Goal: Ask a question: Ask a question

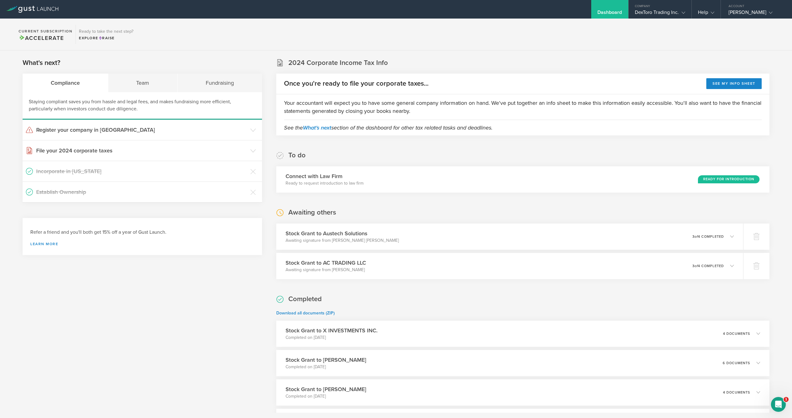
click at [510, 38] on section "Current Subscription Accelerate Ready to take the next step? Explore Raise" at bounding box center [396, 35] width 792 height 32
click at [356, 239] on p "Awaiting signature from [PERSON_NAME] [PERSON_NAME]" at bounding box center [338, 241] width 115 height 6
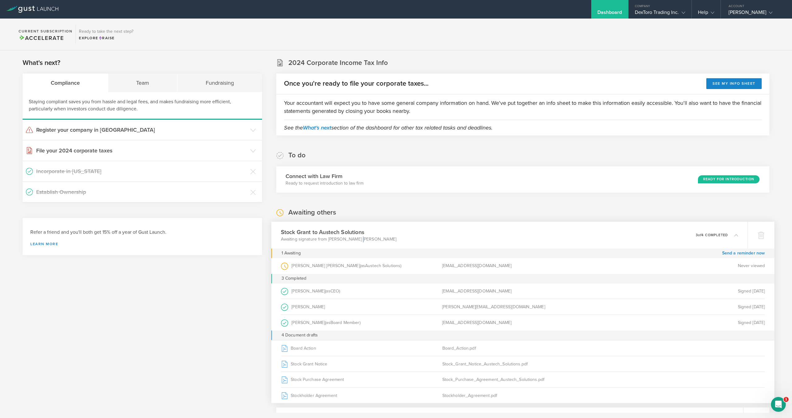
click at [356, 239] on p "Awaiting signature from [PERSON_NAME] [PERSON_NAME]" at bounding box center [338, 239] width 115 height 6
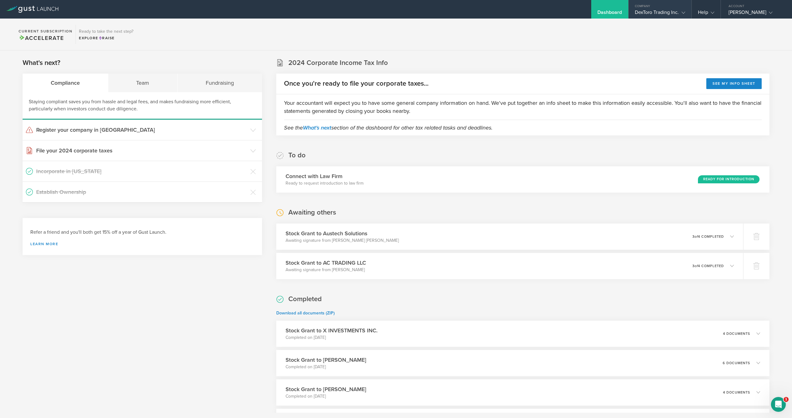
click at [640, 14] on div "DexToro Trading Inc." at bounding box center [660, 13] width 50 height 9
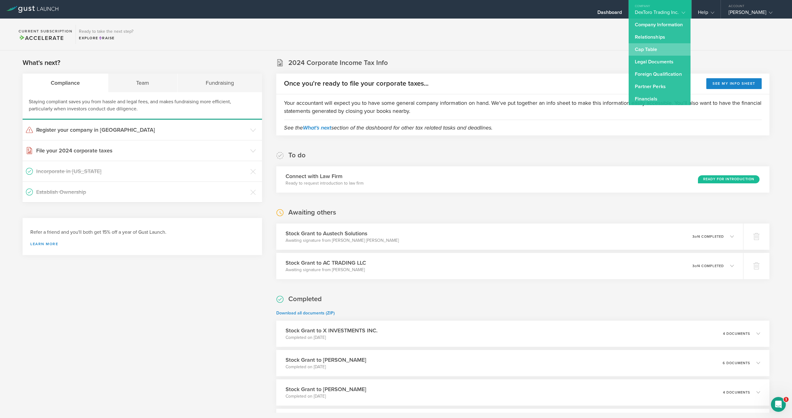
click at [644, 48] on link "Cap Table" at bounding box center [660, 49] width 62 height 12
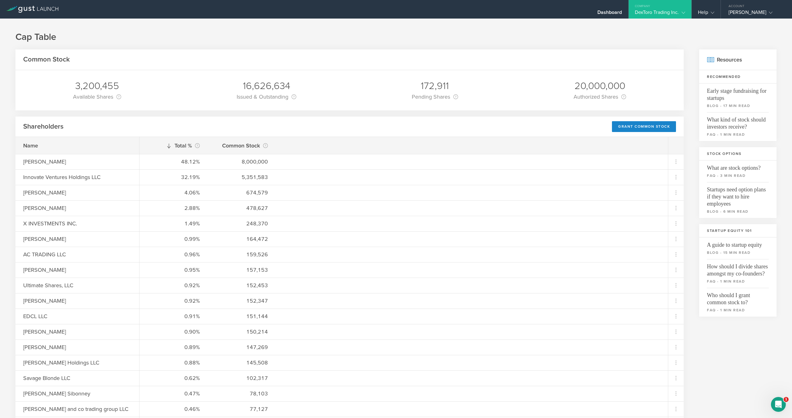
click at [786, 404] on div "Open Intercom Messenger" at bounding box center [779, 405] width 20 height 20
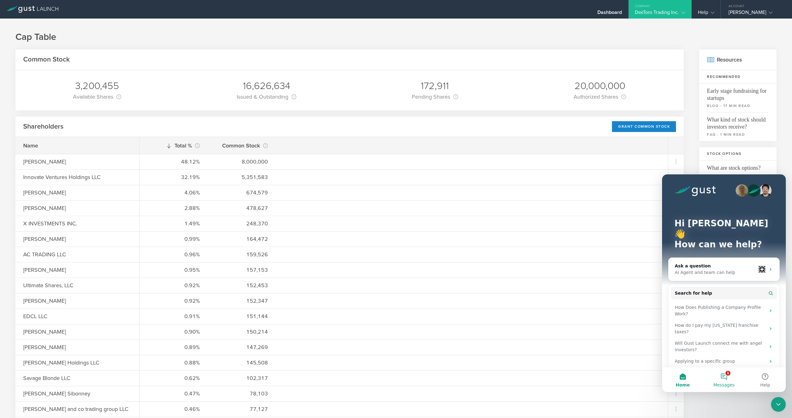
click at [724, 381] on button "1 Messages" at bounding box center [724, 380] width 41 height 25
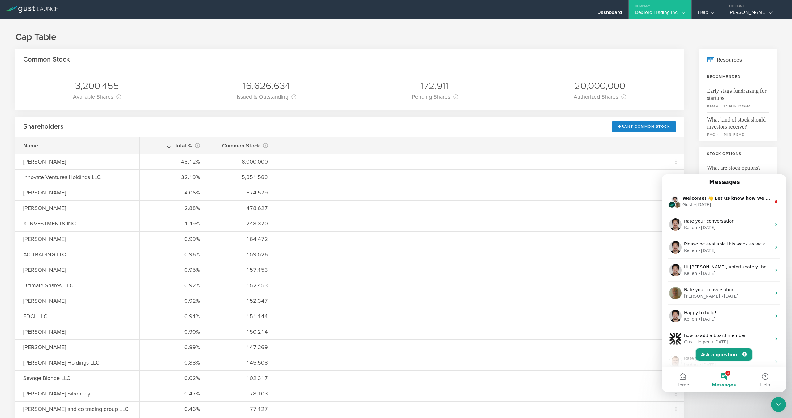
click at [723, 357] on button "Ask a question" at bounding box center [724, 355] width 56 height 12
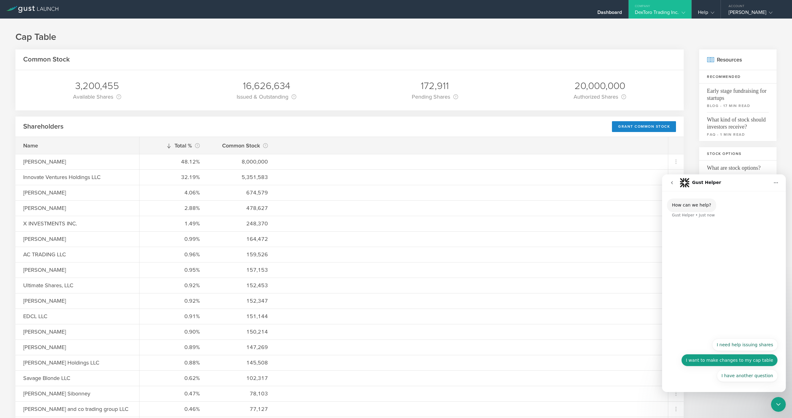
click at [745, 365] on button "I want to make changes to my cap table" at bounding box center [730, 360] width 97 height 12
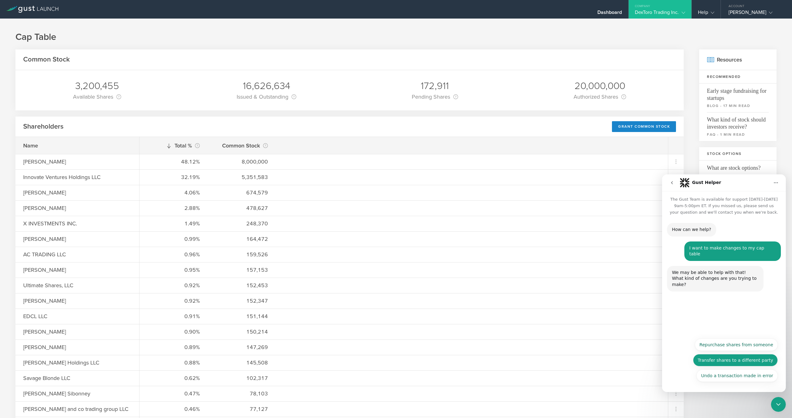
click at [734, 361] on button "Transfer shares to a different party" at bounding box center [735, 360] width 85 height 12
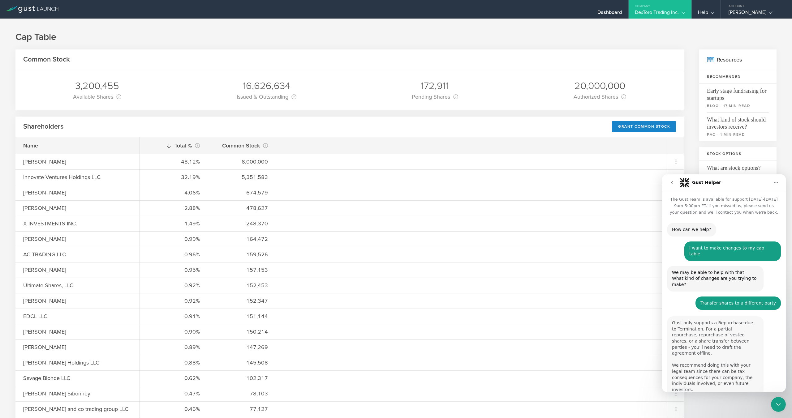
scroll to position [28, 0]
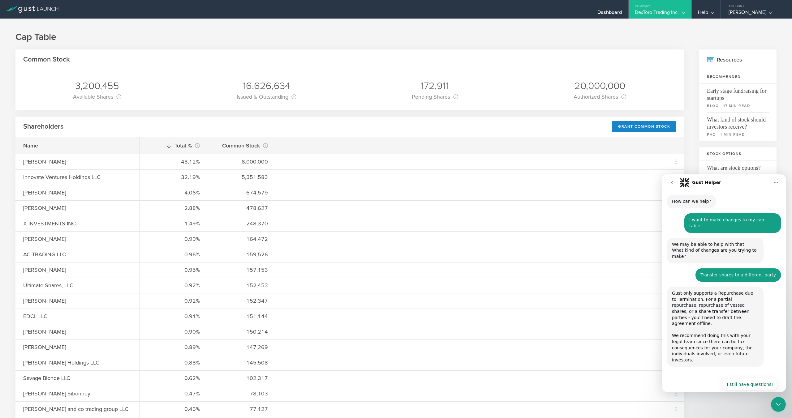
drag, startPoint x: 738, startPoint y: 292, endPoint x: 745, endPoint y: 291, distance: 7.5
click at [745, 291] on div "Gust only supports a Repurchase due to Termination. For a partial repurchase, r…" at bounding box center [715, 327] width 87 height 73
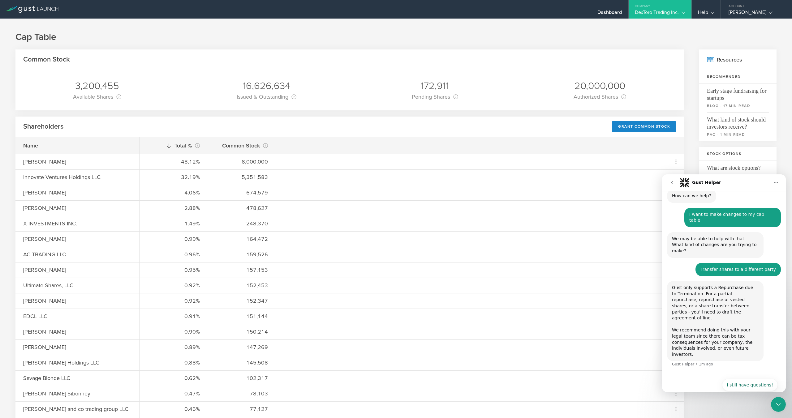
click at [745, 291] on div "Gust only supports a Repurchase due to Termination. For a partial repurchase, r…" at bounding box center [715, 321] width 87 height 73
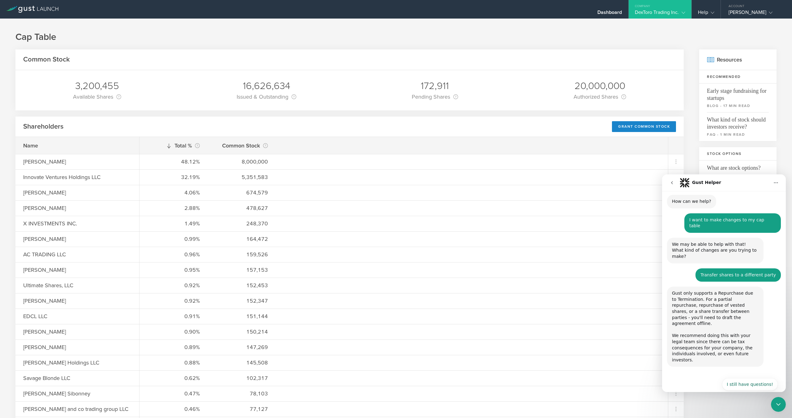
drag, startPoint x: 679, startPoint y: 302, endPoint x: 708, endPoint y: 301, distance: 29.4
click at [708, 301] on div "Gust only supports a Repurchase due to Termination. For a partial repurchase, r…" at bounding box center [715, 327] width 87 height 73
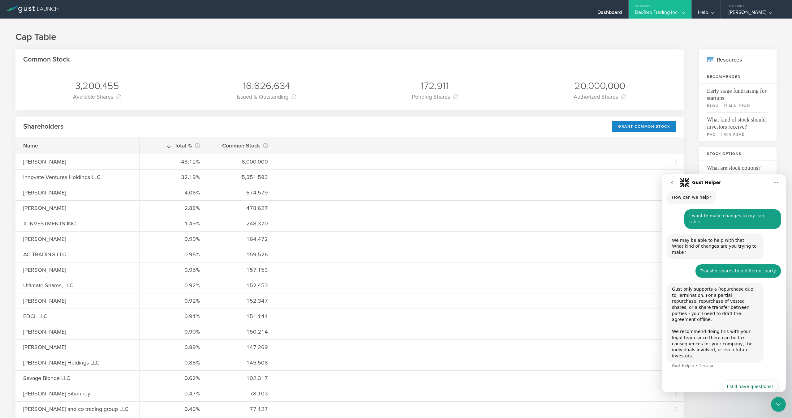
click at [708, 301] on div "Gust only supports a Repurchase due to Termination. For a partial repurchase, r…" at bounding box center [715, 323] width 87 height 73
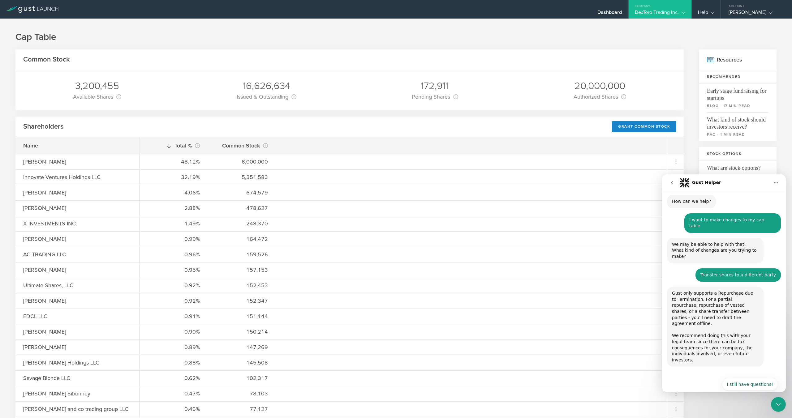
click at [712, 298] on div "Gust only supports a Repurchase due to Termination. For a partial repurchase, r…" at bounding box center [715, 327] width 87 height 73
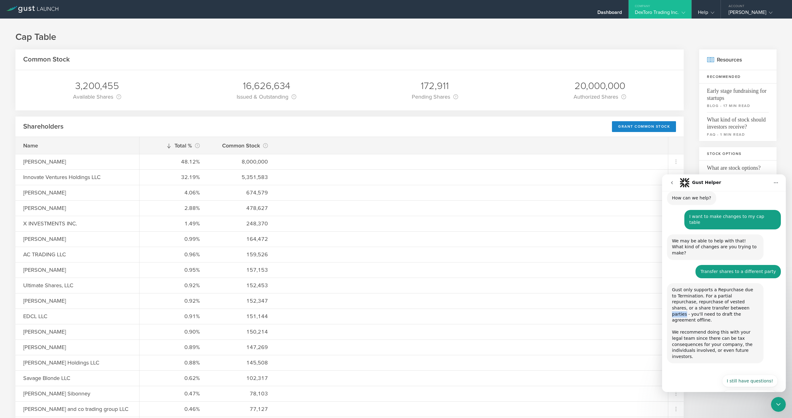
click at [712, 298] on div "Gust only supports a Repurchase due to Termination. For a partial repurchase, r…" at bounding box center [715, 323] width 87 height 73
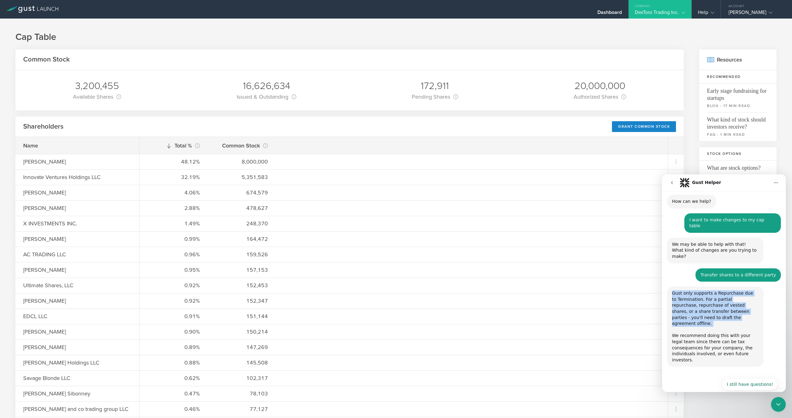
click at [712, 298] on div "Gust only supports a Repurchase due to Termination. For a partial repurchase, r…" at bounding box center [715, 327] width 87 height 73
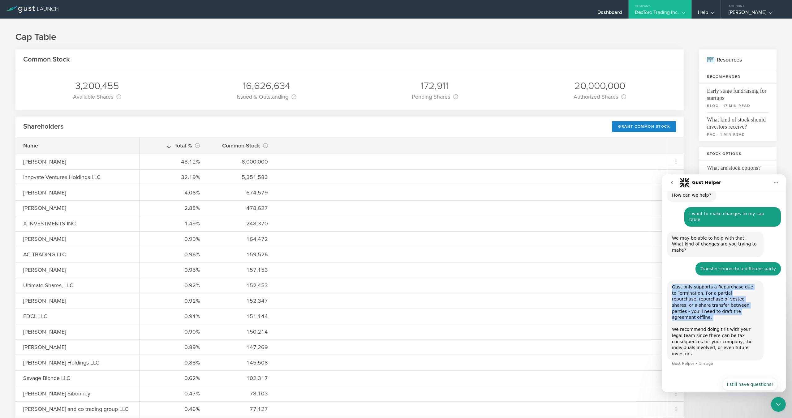
click at [702, 299] on div "Gust only supports a Repurchase due to Termination. For a partial repurchase, r…" at bounding box center [715, 320] width 87 height 73
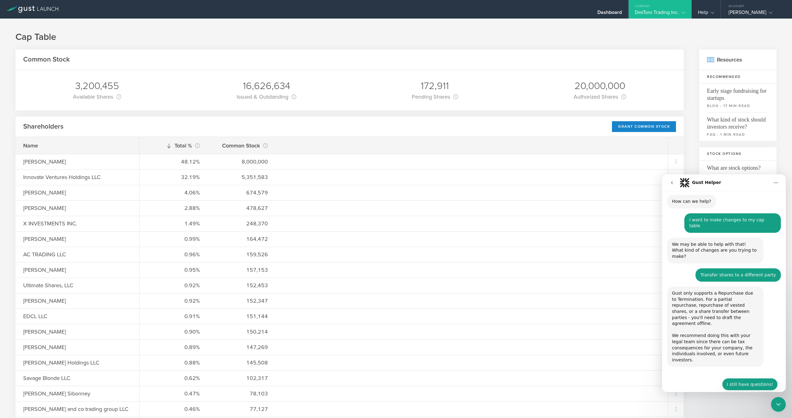
click at [759, 379] on button "I still have questions!" at bounding box center [750, 385] width 56 height 12
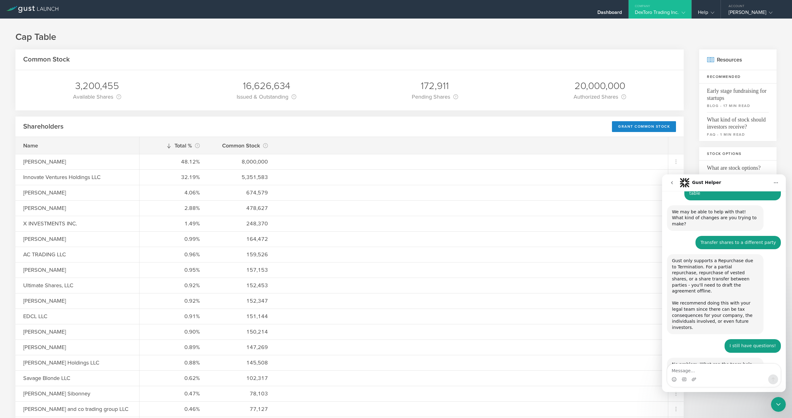
scroll to position [63, 0]
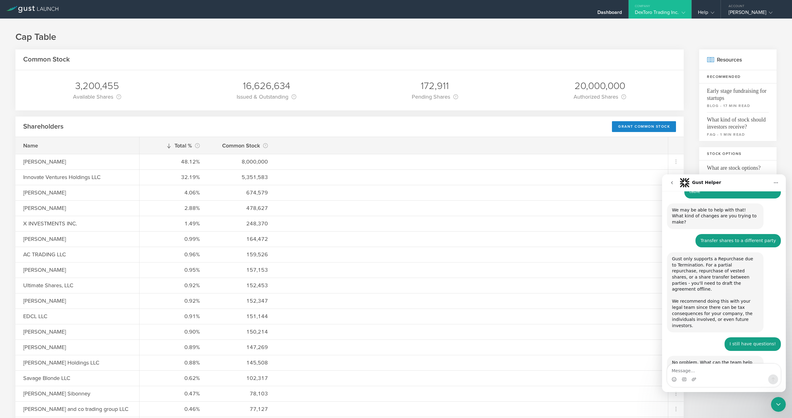
click at [748, 372] on textarea "Message…" at bounding box center [724, 369] width 113 height 11
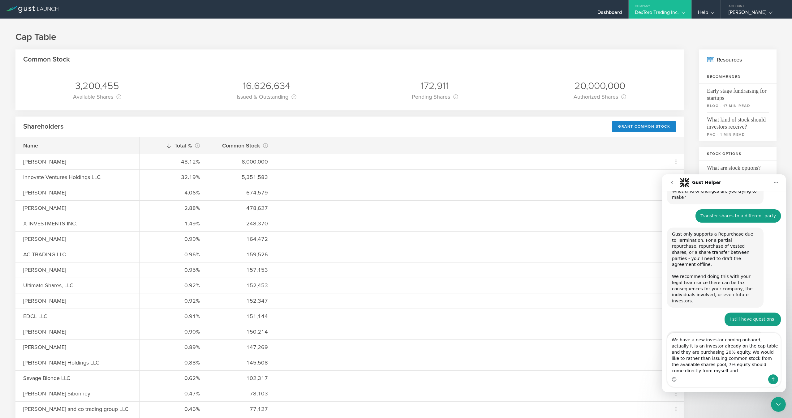
scroll to position [93, 0]
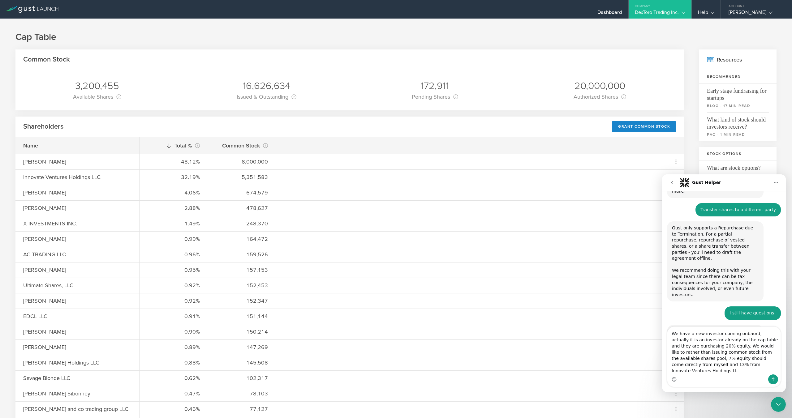
type textarea "We have a new investor coming onbaord, actually it is an investor already on th…"
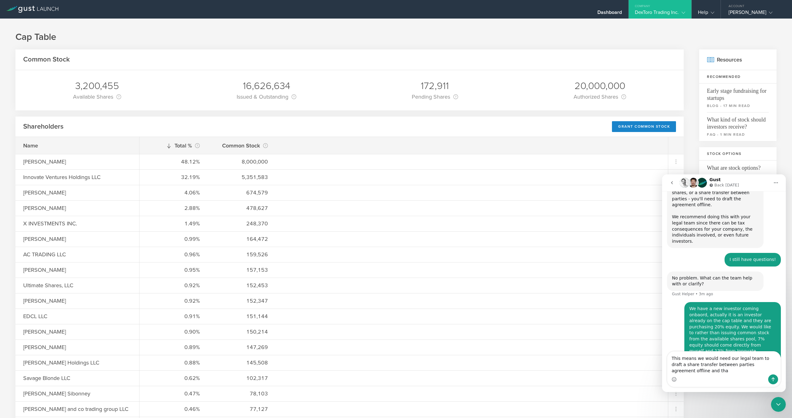
scroll to position [153, 0]
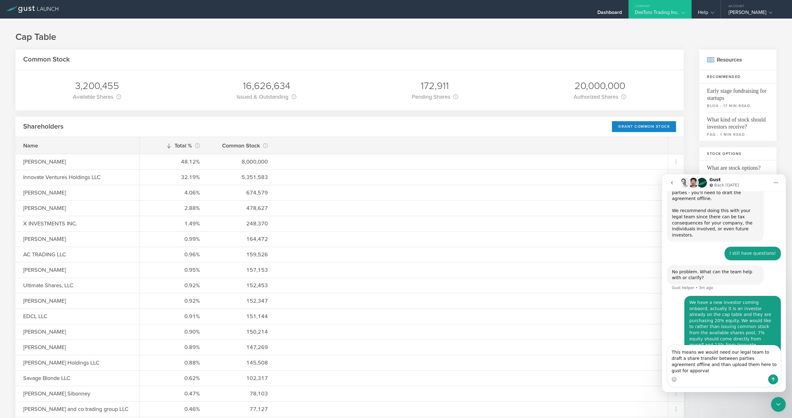
type textarea "This means we would need our legal team to draft a share transfer between parti…"
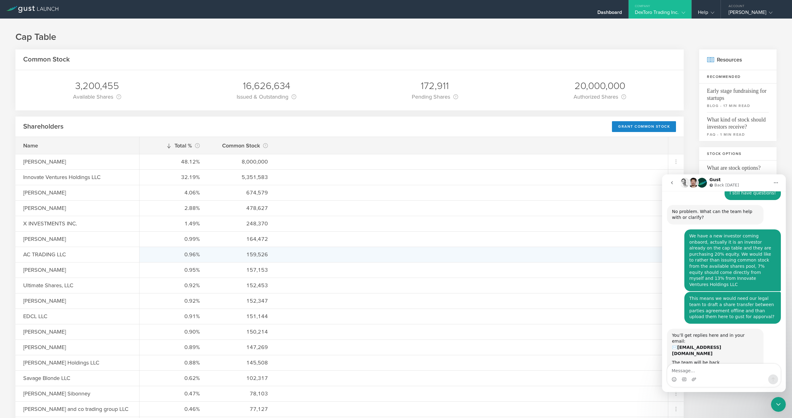
scroll to position [213, 0]
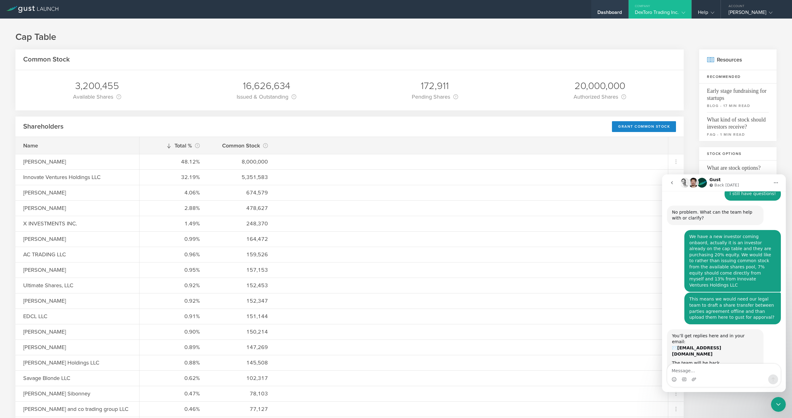
click at [620, 10] on div "Dashboard" at bounding box center [610, 13] width 25 height 9
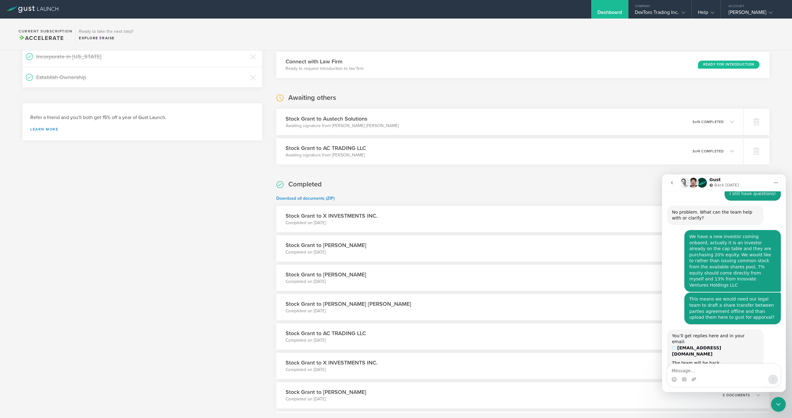
scroll to position [116, 0]
click at [396, 126] on div "Stock Grant to Austech Solutions Awaiting signature from Corey Mitchell Jackson…" at bounding box center [509, 120] width 476 height 27
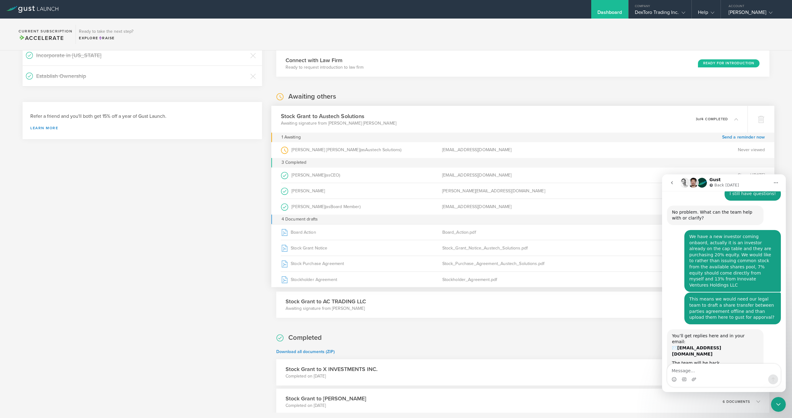
click at [396, 126] on div "Stock Grant to Austech Solutions Awaiting signature from Corey Mitchell Jackson…" at bounding box center [509, 119] width 476 height 27
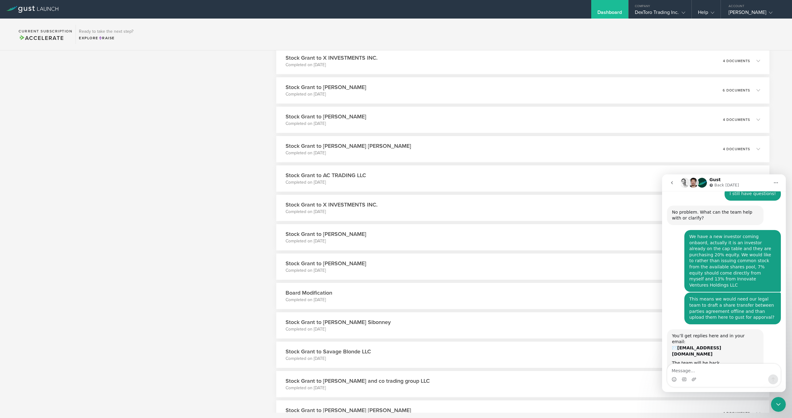
scroll to position [0, 0]
